Goal: Information Seeking & Learning: Learn about a topic

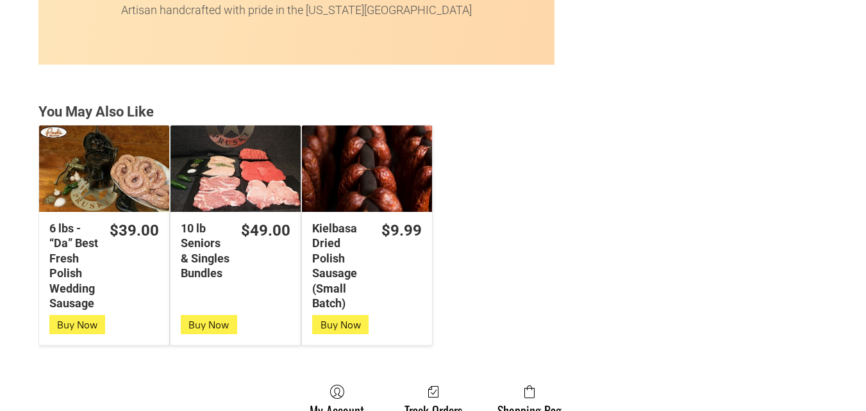
scroll to position [3331, 0]
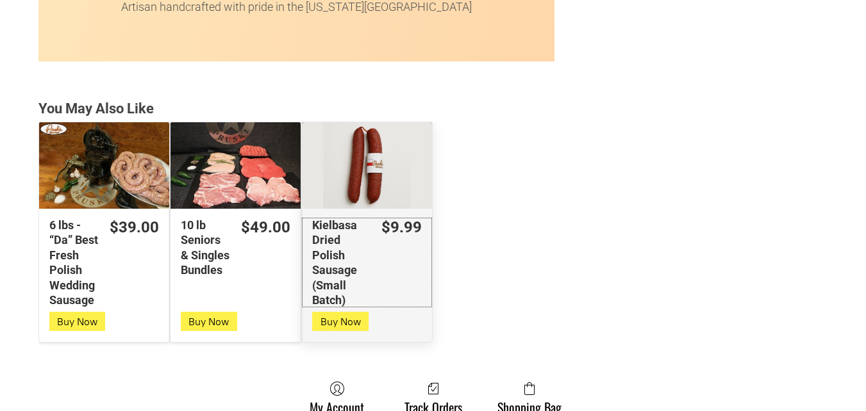
click at [415, 238] on div "$9.99" at bounding box center [401, 228] width 40 height 20
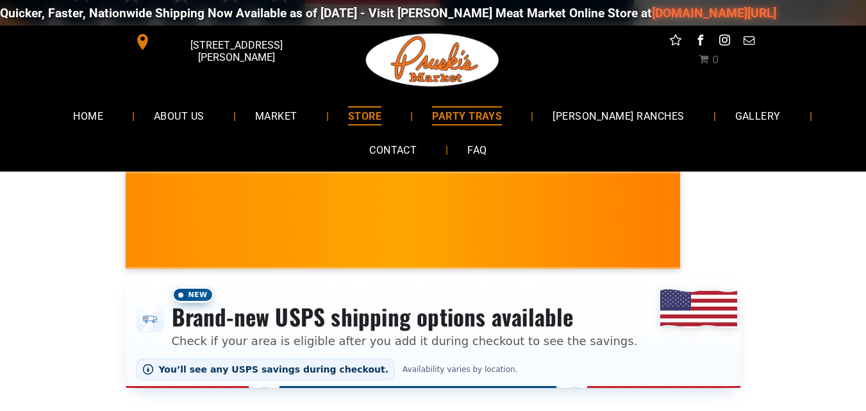
scroll to position [64, 0]
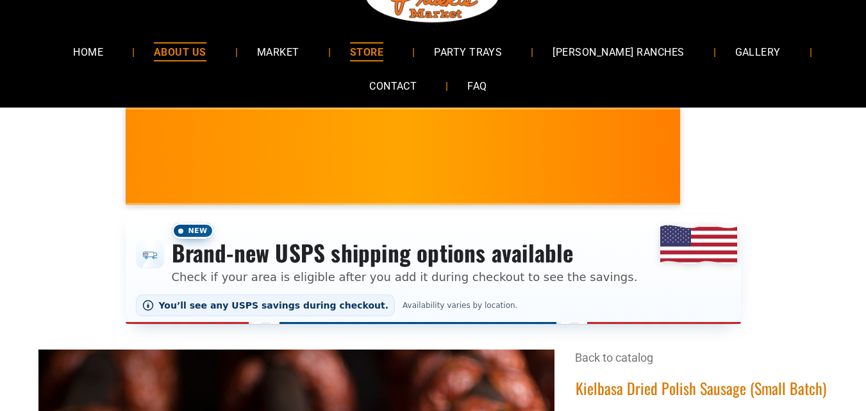
click at [188, 56] on span "ABOUT US" at bounding box center [180, 51] width 53 height 19
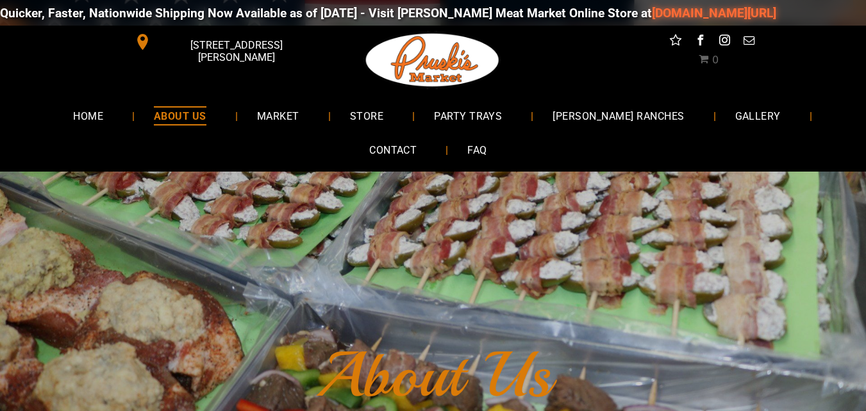
click at [226, 119] on link "ABOUT US" at bounding box center [180, 116] width 91 height 34
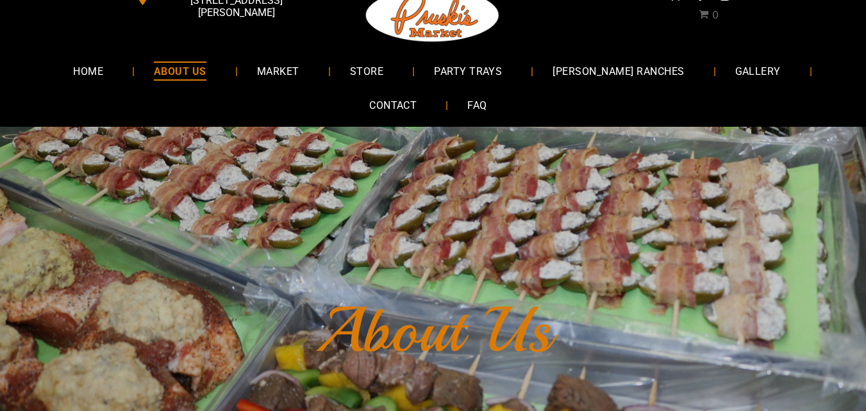
scroll to position [64, 0]
